Goal: Task Accomplishment & Management: Use online tool/utility

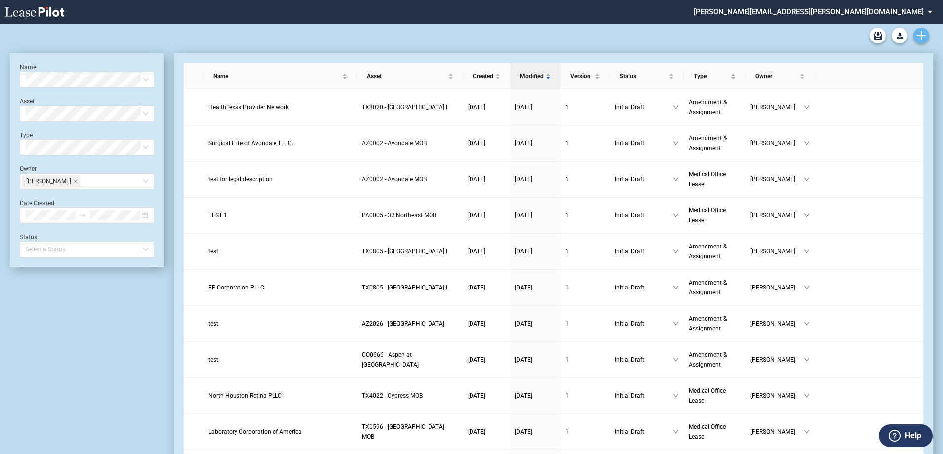
click at [923, 33] on icon "Create new document" at bounding box center [920, 35] width 9 height 9
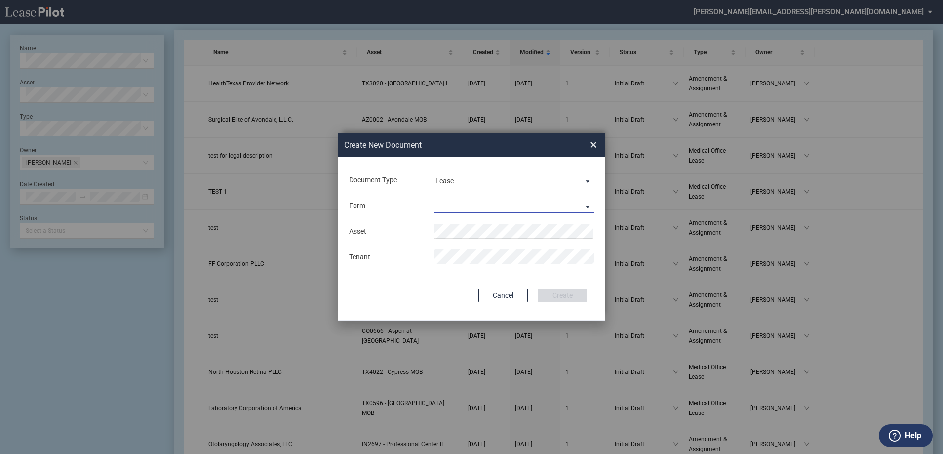
click at [449, 202] on md-select "Medical Office Lease Scottsdale Lease Louisville Lease [GEOGRAPHIC_DATA] [GEOGR…" at bounding box center [513, 205] width 159 height 15
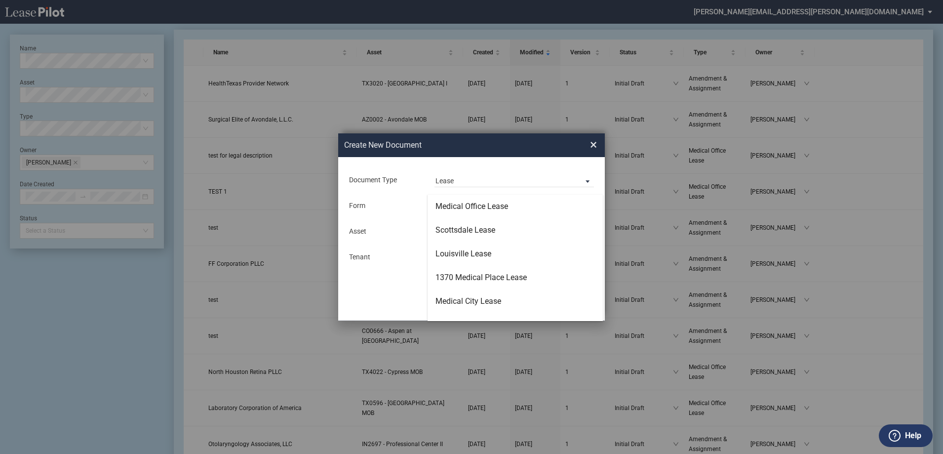
click at [449, 202] on div "Medical Office Lease" at bounding box center [471, 206] width 73 height 11
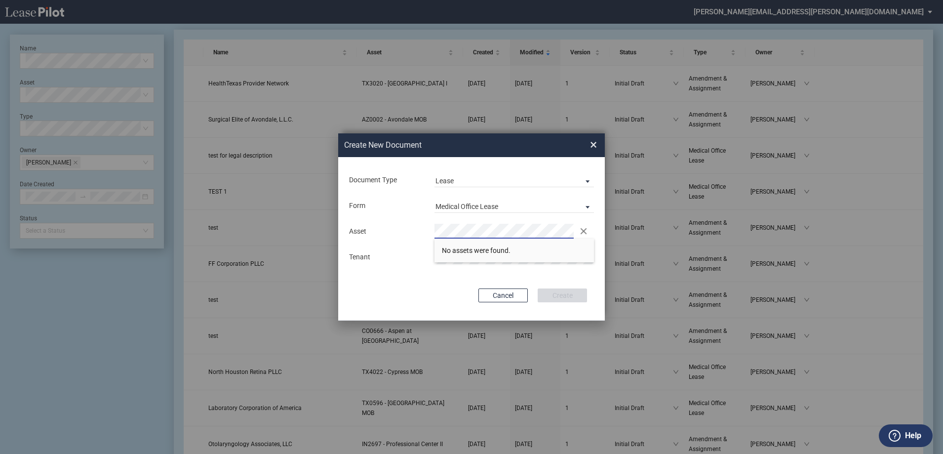
click at [396, 231] on div "Asset Clear There are no matches available." at bounding box center [471, 231] width 257 height 15
click at [487, 247] on span "TX3020 - [GEOGRAPHIC_DATA] I" at bounding box center [491, 250] width 98 height 8
click at [570, 295] on button "Create" at bounding box center [561, 295] width 49 height 14
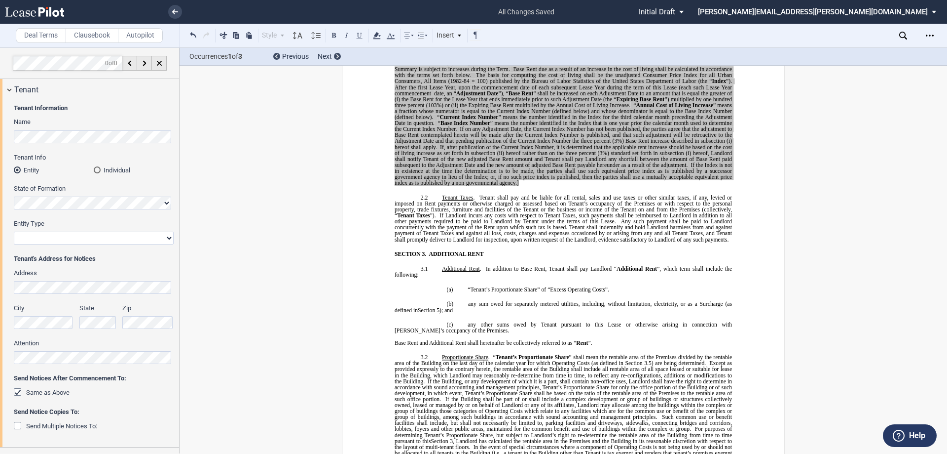
scroll to position [592, 0]
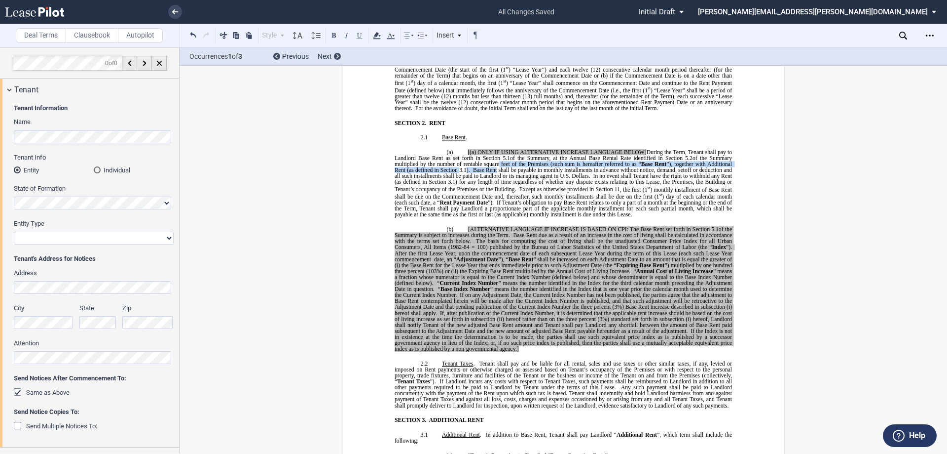
click at [494, 167] on span "[(a) ONLY IF USING ALTERNATIVE INCREASE LANGUAGE BELOW] During the Term, Tenant…" at bounding box center [564, 170] width 339 height 43
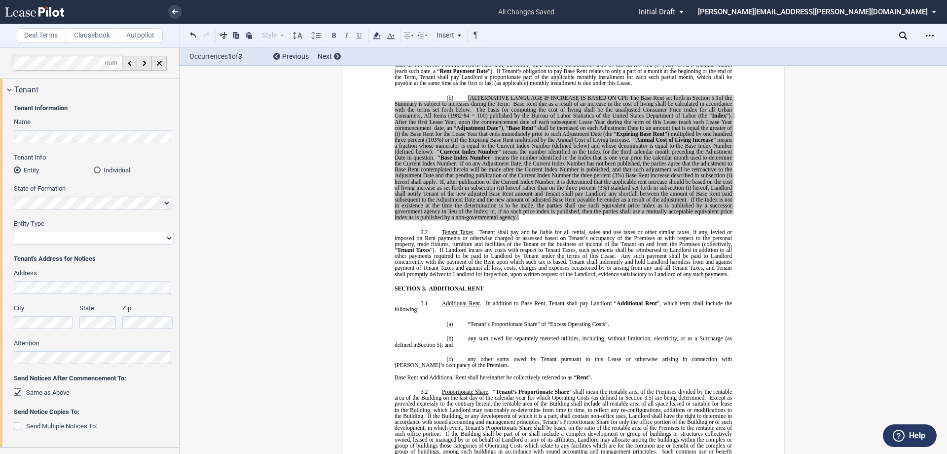
scroll to position [839, 0]
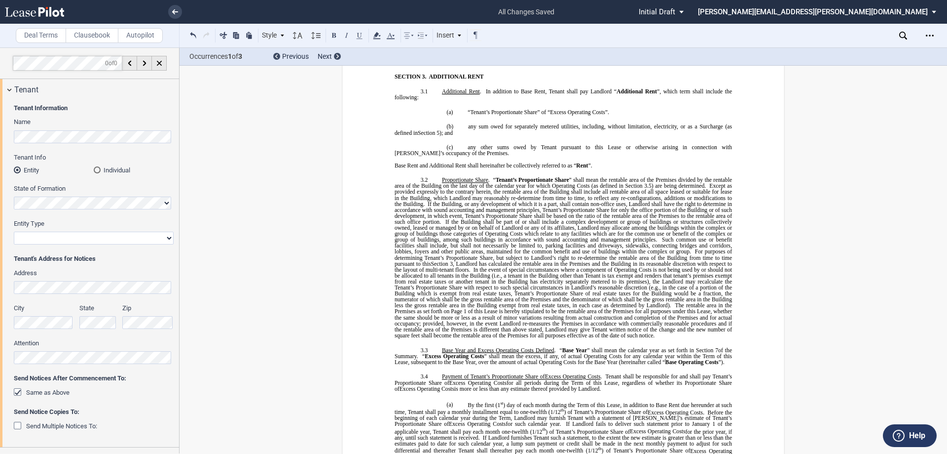
scroll to position [938, 0]
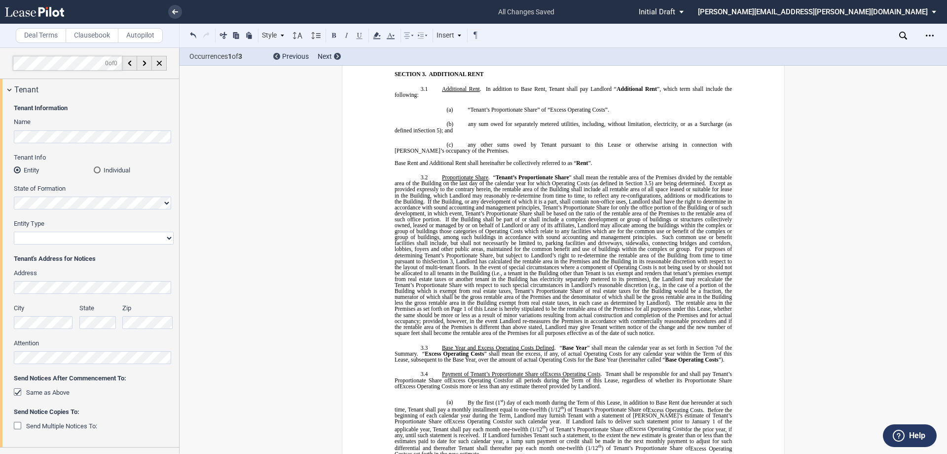
click at [527, 221] on span "If the Building shall be part of or shall include a complex development or grou…" at bounding box center [564, 228] width 339 height 24
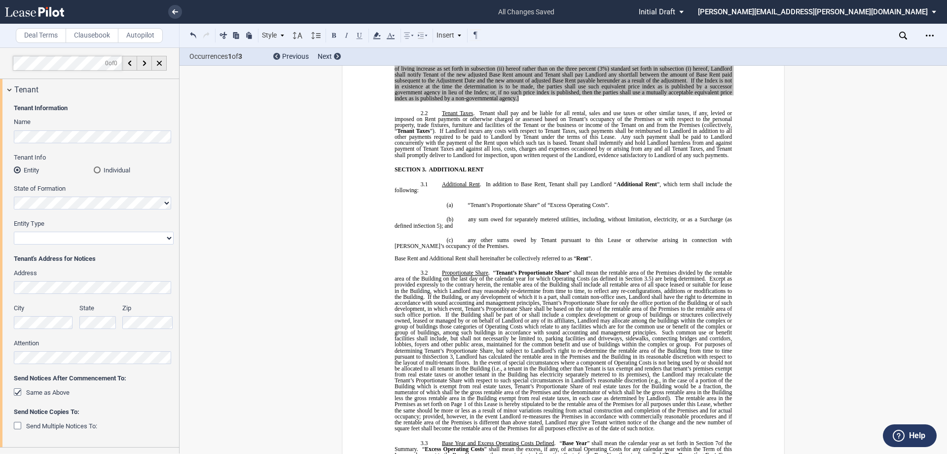
scroll to position [839, 0]
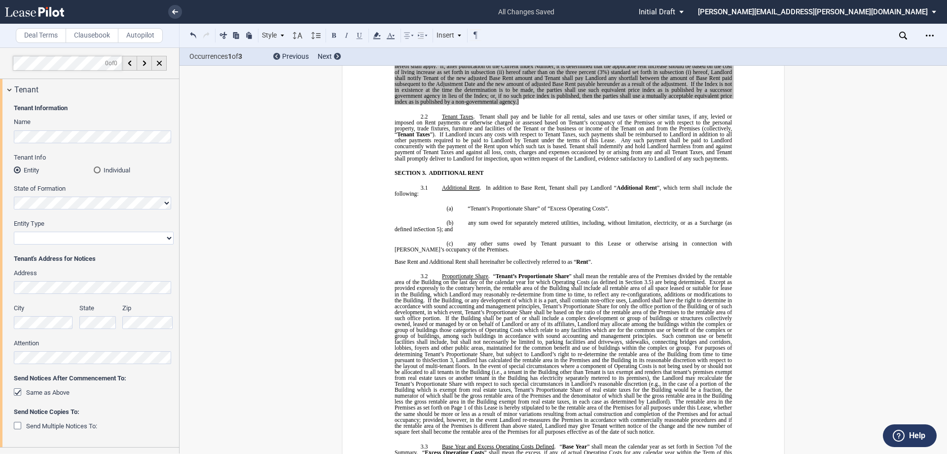
click at [442, 185] on span "Additional Rent" at bounding box center [461, 188] width 38 height 6
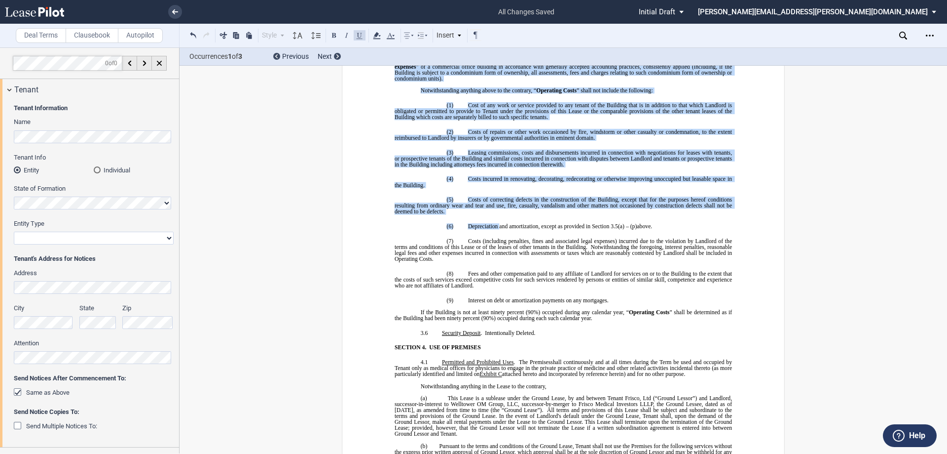
scroll to position [2023, 0]
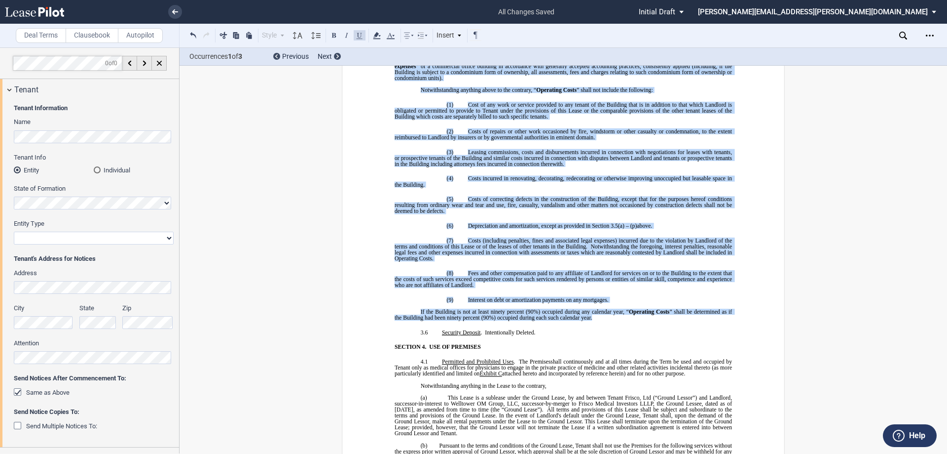
drag, startPoint x: 440, startPoint y: 185, endPoint x: 609, endPoint y: 315, distance: 212.9
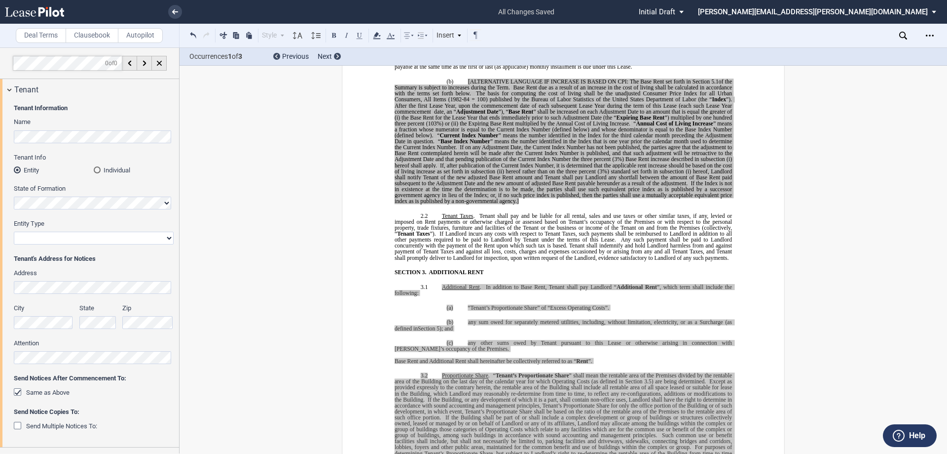
scroll to position [740, 0]
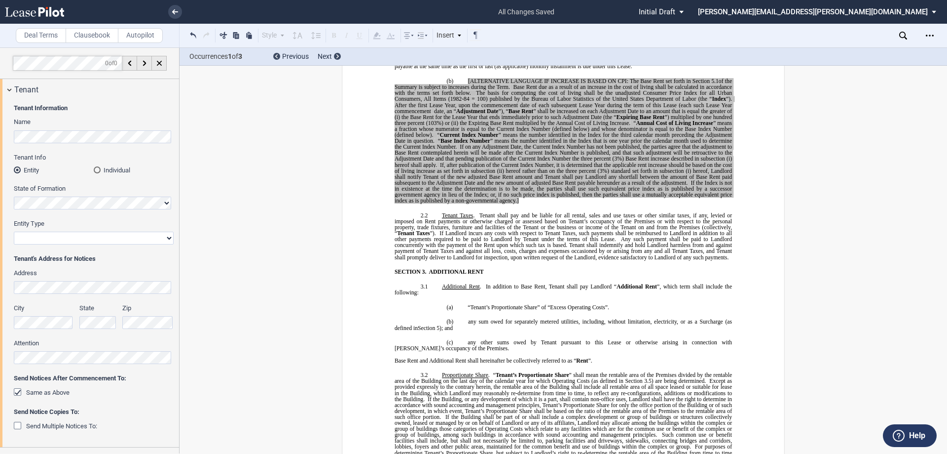
click at [501, 239] on span "If Landlord incurs any costs with respect to Tenant Taxes, such payments shall …" at bounding box center [564, 236] width 339 height 12
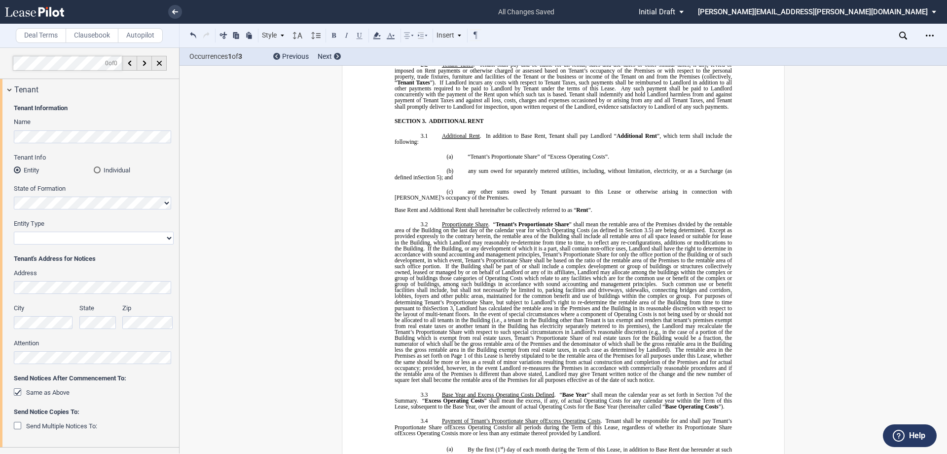
scroll to position [888, 0]
